Goal: Communication & Community: Answer question/provide support

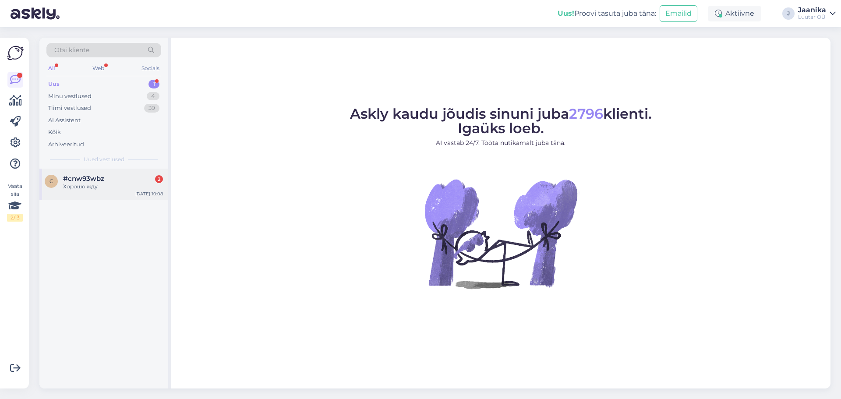
click at [91, 188] on div "Хорошо жду" at bounding box center [113, 187] width 100 height 8
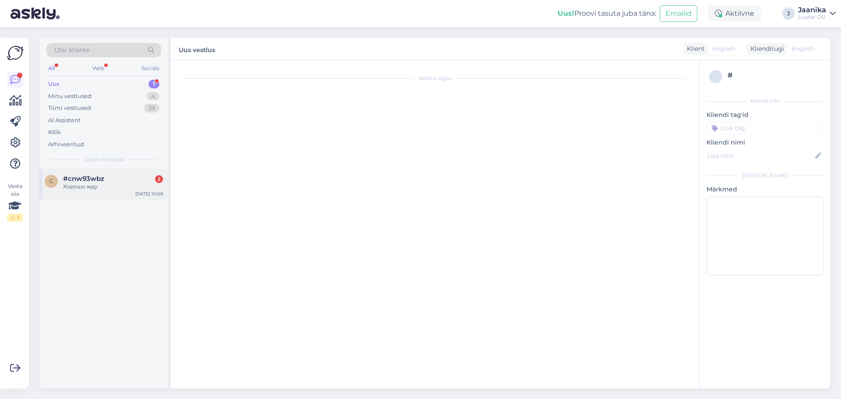
scroll to position [1639, 0]
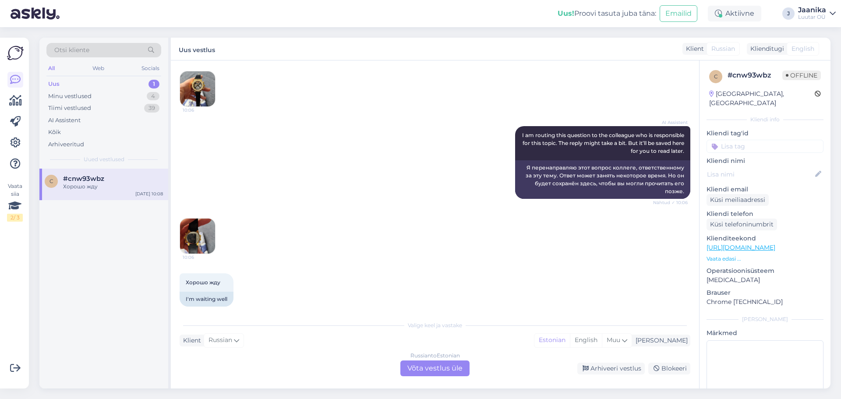
click at [428, 369] on div "Russian to Estonian Võta vestlus üle" at bounding box center [434, 369] width 69 height 16
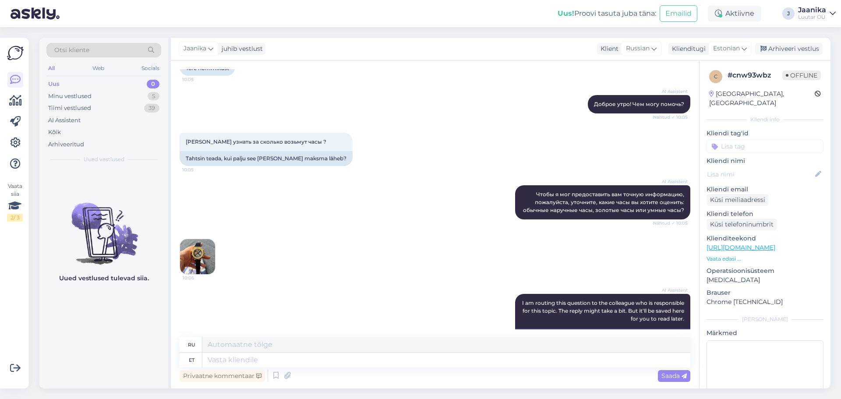
scroll to position [1732, 0]
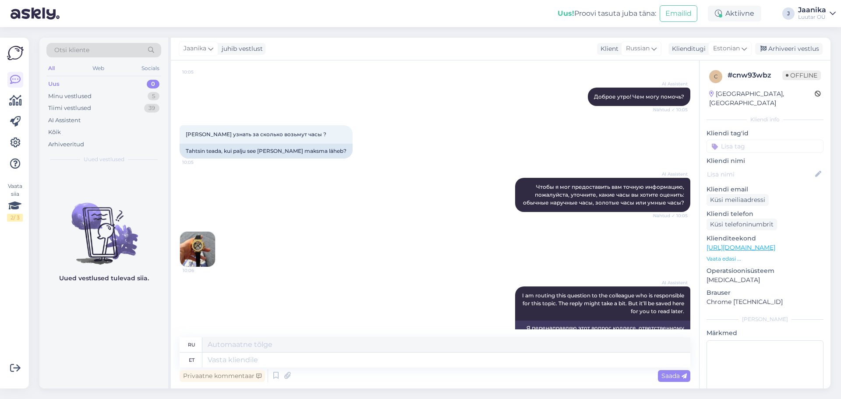
click at [198, 232] on img at bounding box center [197, 249] width 35 height 35
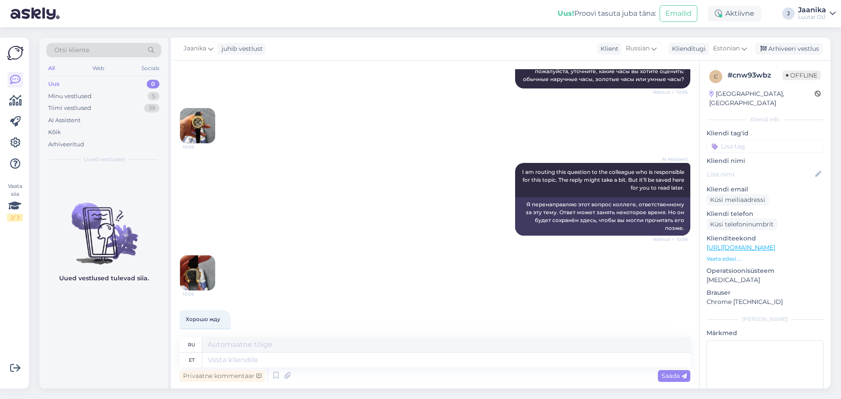
scroll to position [1863, 0]
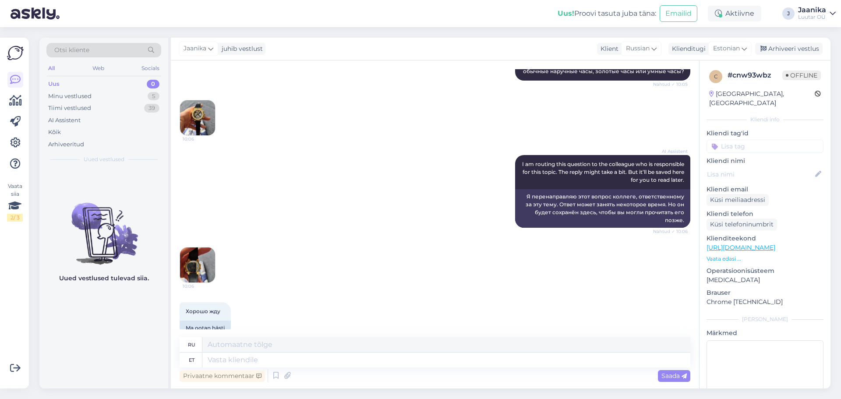
click at [182, 248] on img at bounding box center [197, 265] width 35 height 35
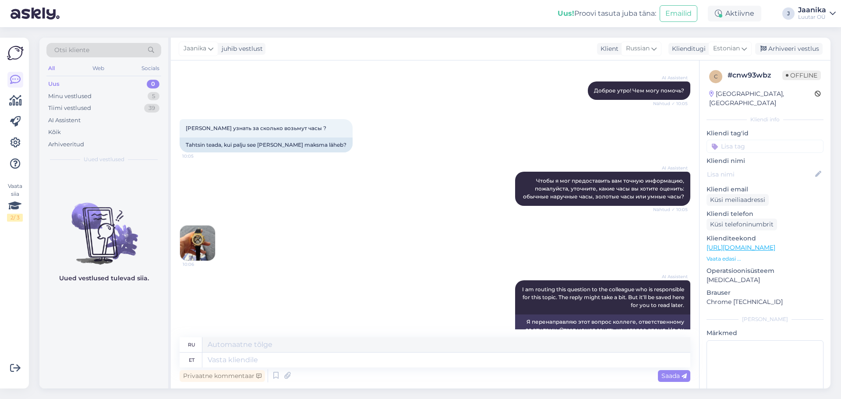
scroll to position [1732, 0]
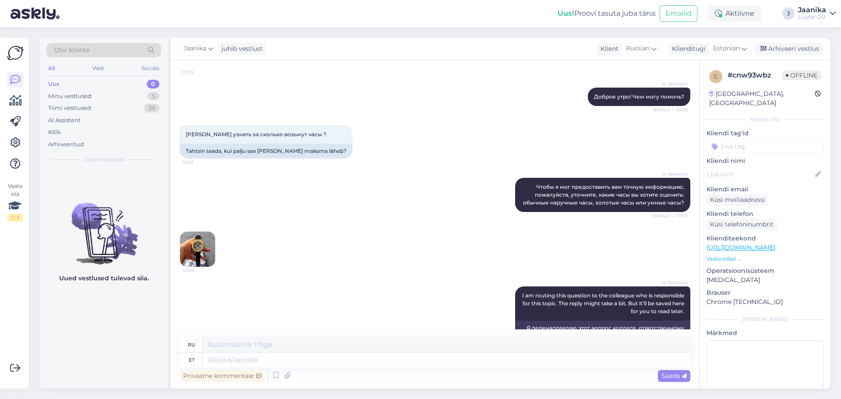
click at [205, 239] on img at bounding box center [197, 249] width 35 height 35
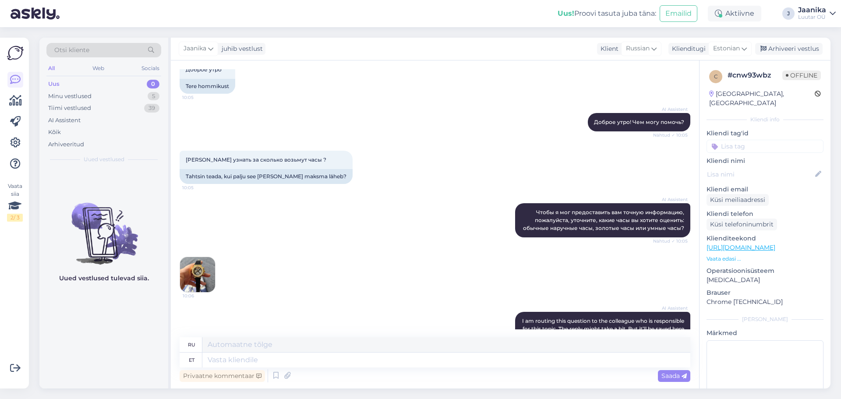
scroll to position [1819, 0]
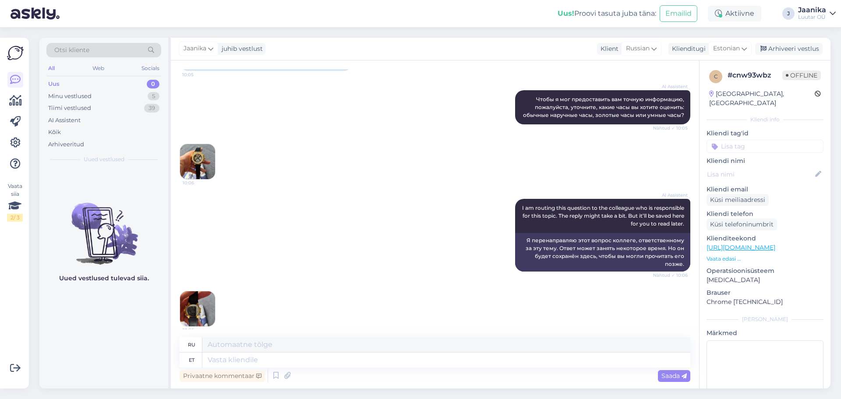
click at [201, 291] on img at bounding box center [197, 308] width 35 height 35
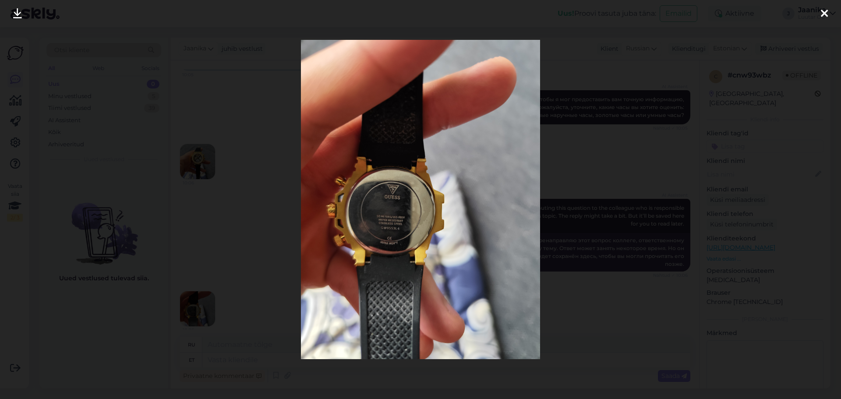
click at [407, 209] on img at bounding box center [421, 199] width 240 height 319
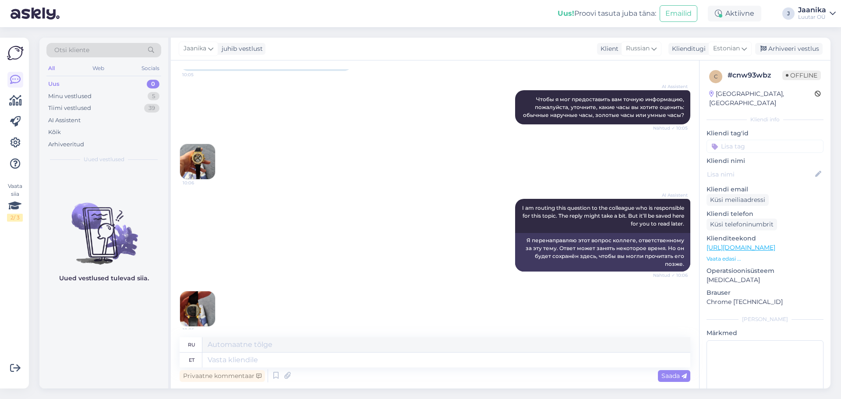
click at [186, 144] on img at bounding box center [197, 161] width 35 height 35
click at [194, 300] on img at bounding box center [197, 308] width 35 height 35
click at [360, 362] on textarea at bounding box center [446, 360] width 488 height 15
type textarea "Tere1"
type textarea "Привет1"
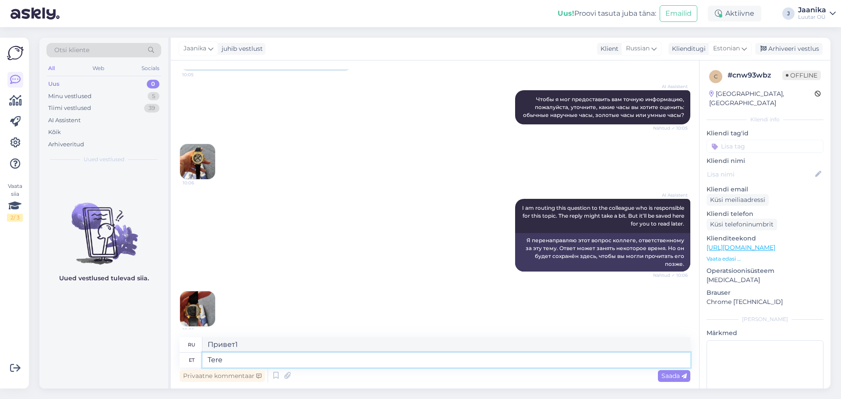
type textarea "Tere!"
type textarea "Привет!"
type textarea "T"
type textarea "Ho"
type textarea "Хо"
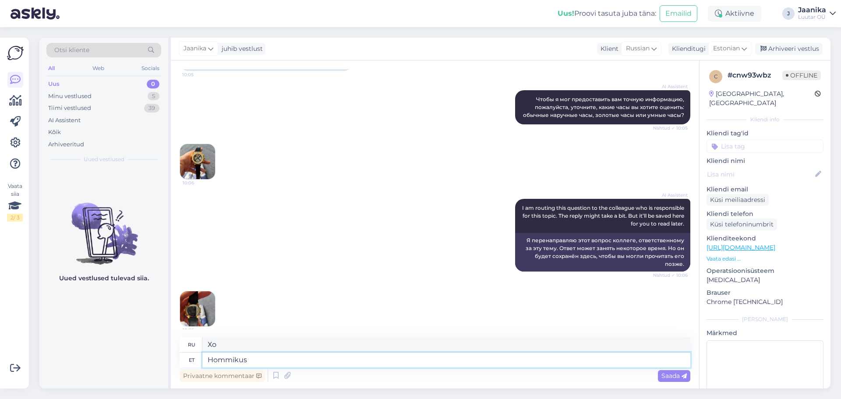
type textarea "Hommikust"
type textarea "Доброе утро"
type textarea "Hommikust!"
type textarea "Доброе утро!"
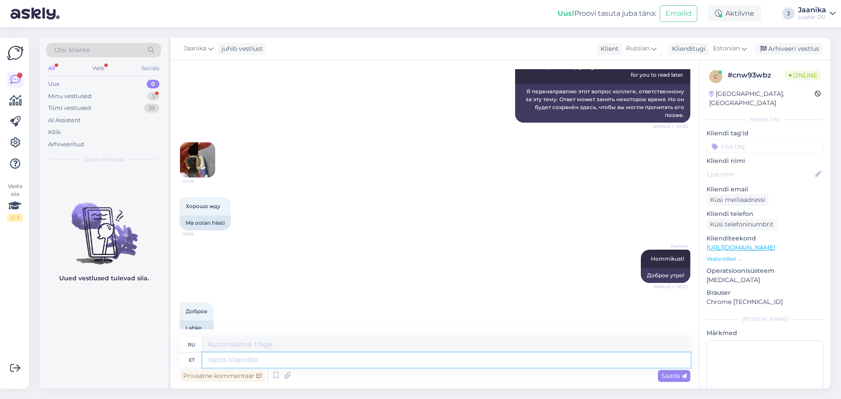
scroll to position [2021, 0]
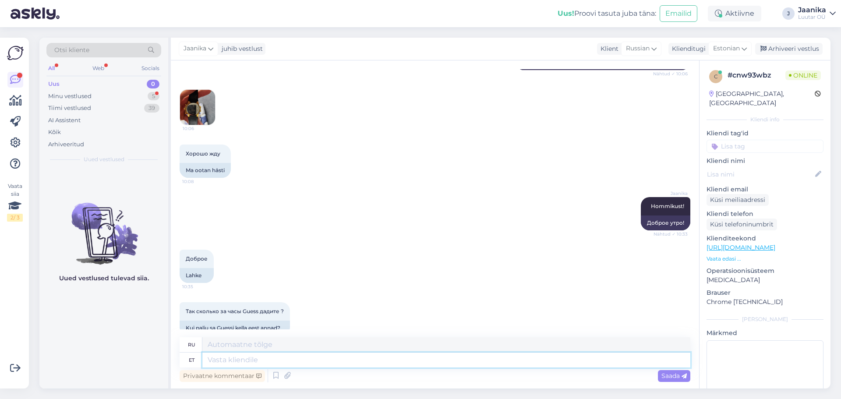
click at [311, 355] on textarea at bounding box center [446, 360] width 488 height 15
type textarea "kuni"
type textarea "до"
type textarea "kuni 45€"
type textarea "до 45€"
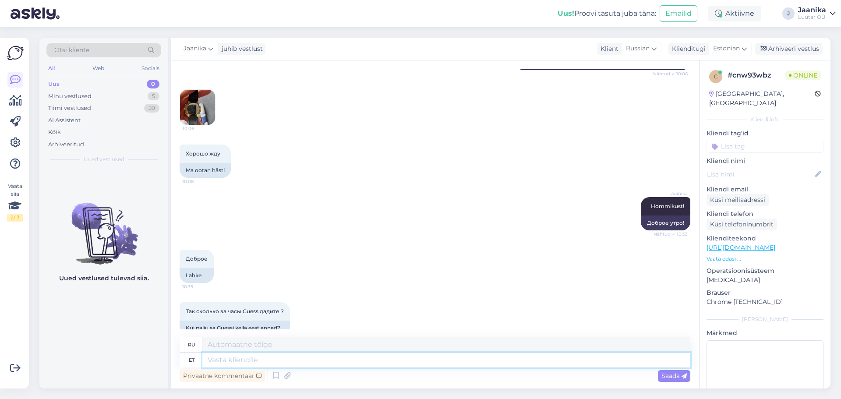
scroll to position [2073, 0]
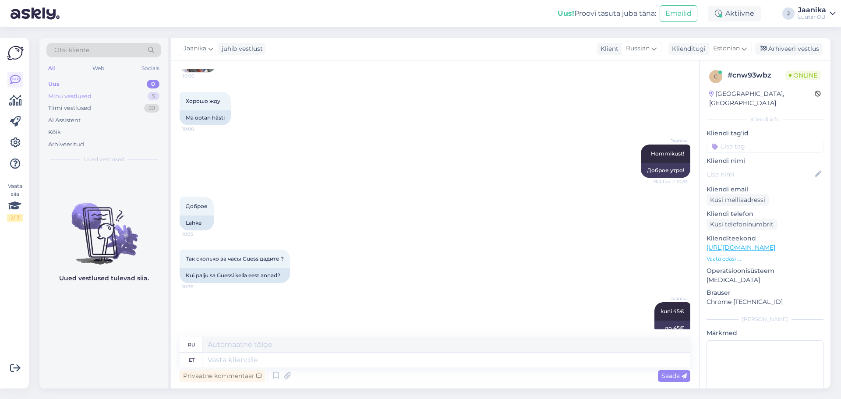
click at [73, 94] on div "Minu vestlused" at bounding box center [69, 96] width 43 height 9
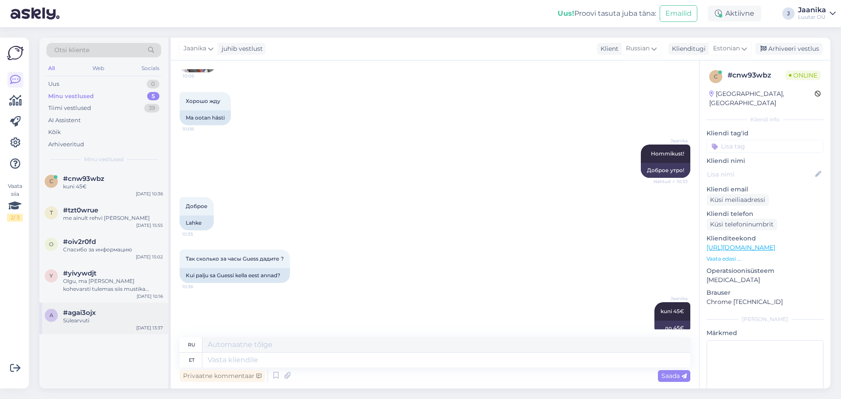
click at [105, 316] on div "#agai3ojx" at bounding box center [113, 313] width 100 height 8
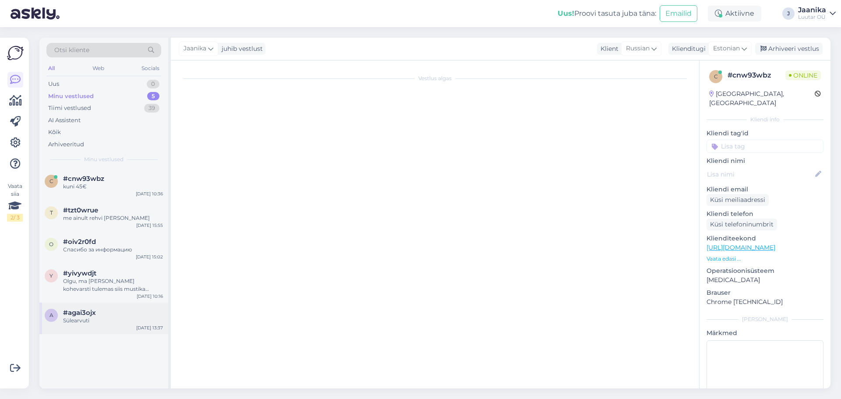
scroll to position [1782, 0]
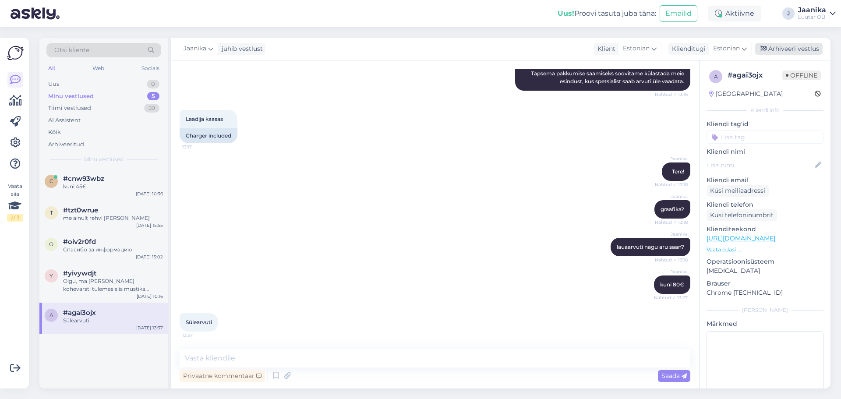
click at [791, 48] on div "Arhiveeri vestlus" at bounding box center [788, 49] width 67 height 12
